Goal: Check status: Check status

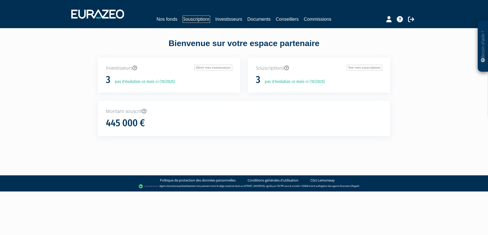
click at [193, 21] on link "Souscriptions" at bounding box center [197, 19] width 28 height 7
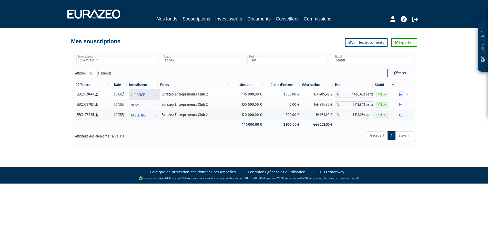
click at [145, 95] on span "LIRIANCE" at bounding box center [138, 94] width 14 height 9
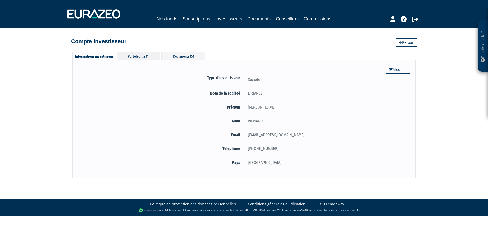
click at [135, 54] on div "Portefeuille (1)" at bounding box center [139, 56] width 44 height 8
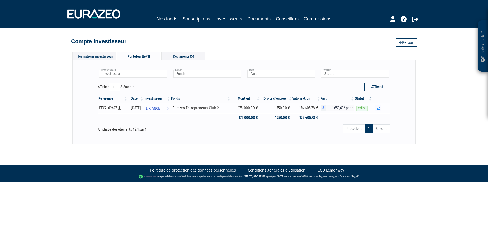
click at [306, 108] on td "174 405,78 €" at bounding box center [306, 108] width 28 height 10
click at [380, 107] on icon "button" at bounding box center [378, 108] width 3 height 3
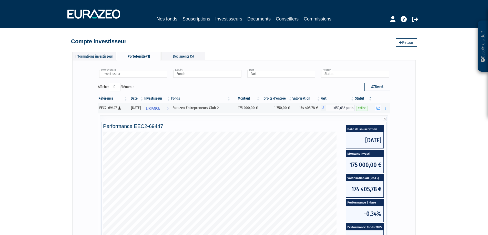
scroll to position [61, 0]
